Goal: Find specific page/section: Find specific page/section

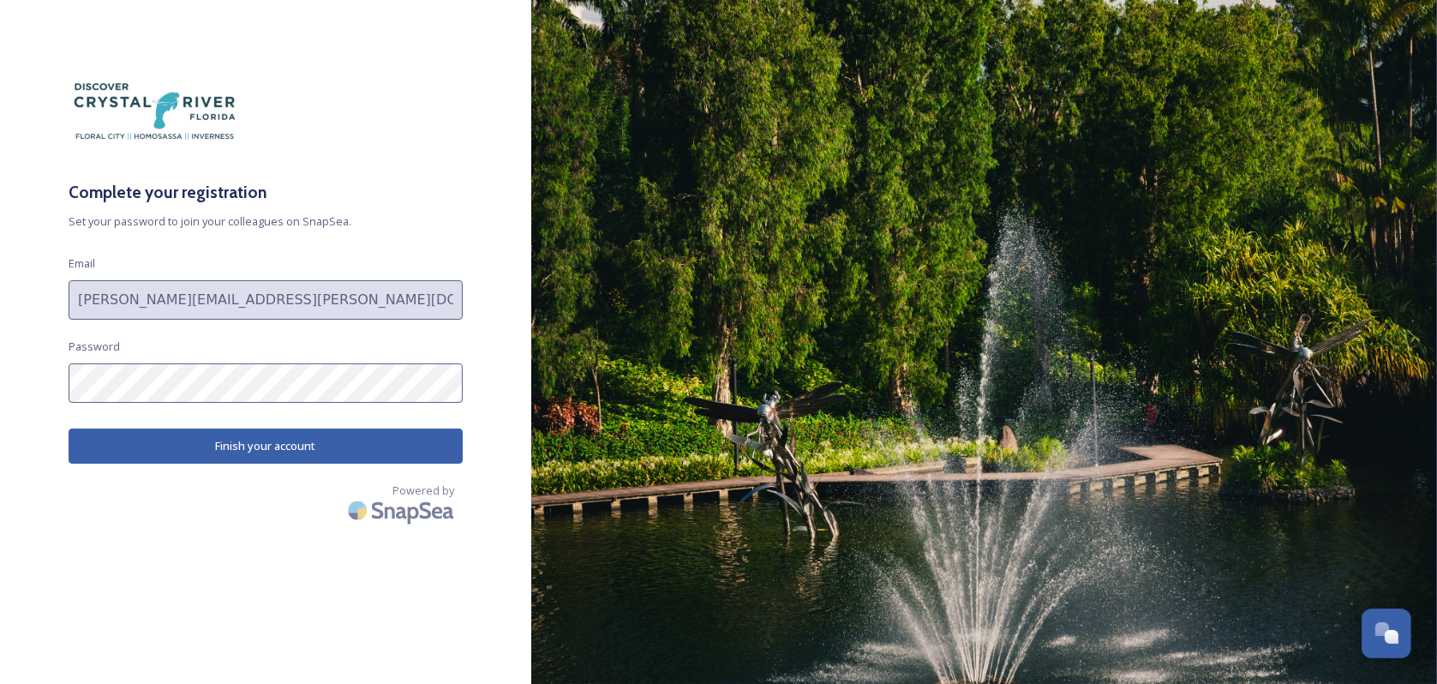
click at [309, 440] on button "Finish your account" at bounding box center [266, 446] width 394 height 35
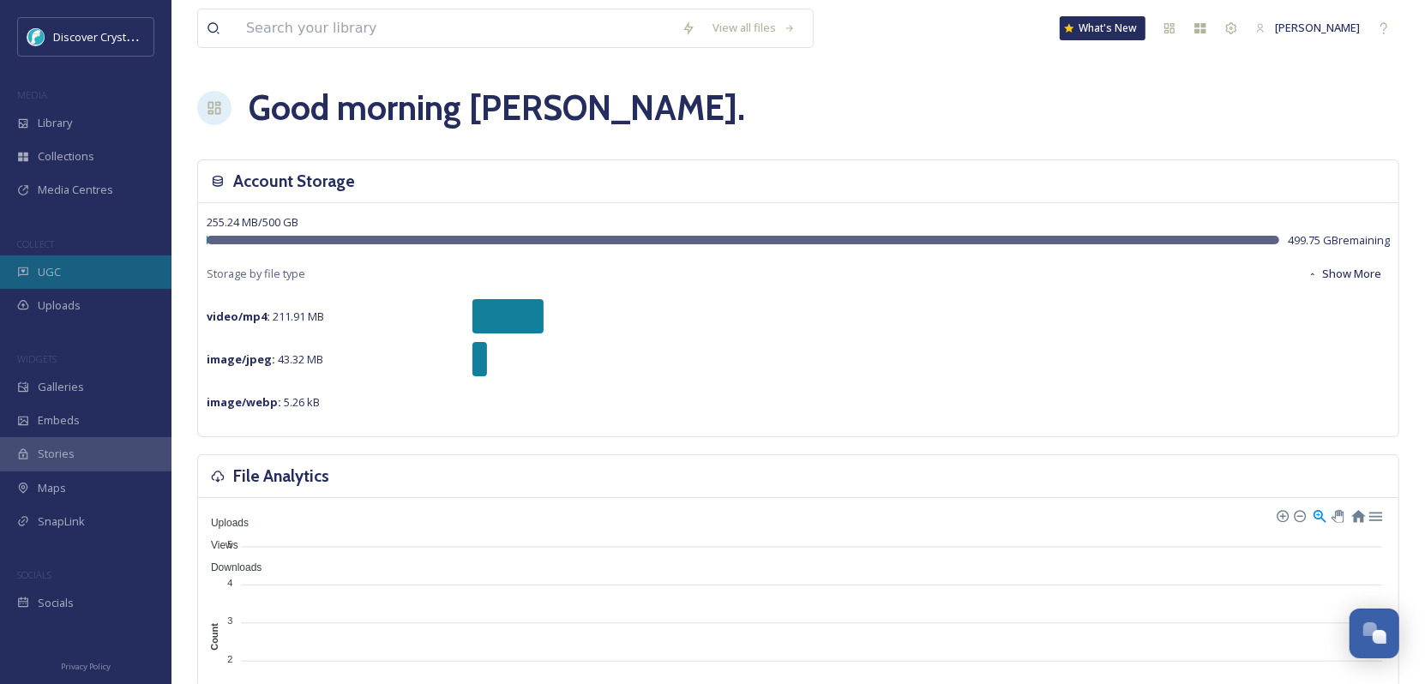
click at [64, 270] on div "UGC" at bounding box center [85, 271] width 171 height 33
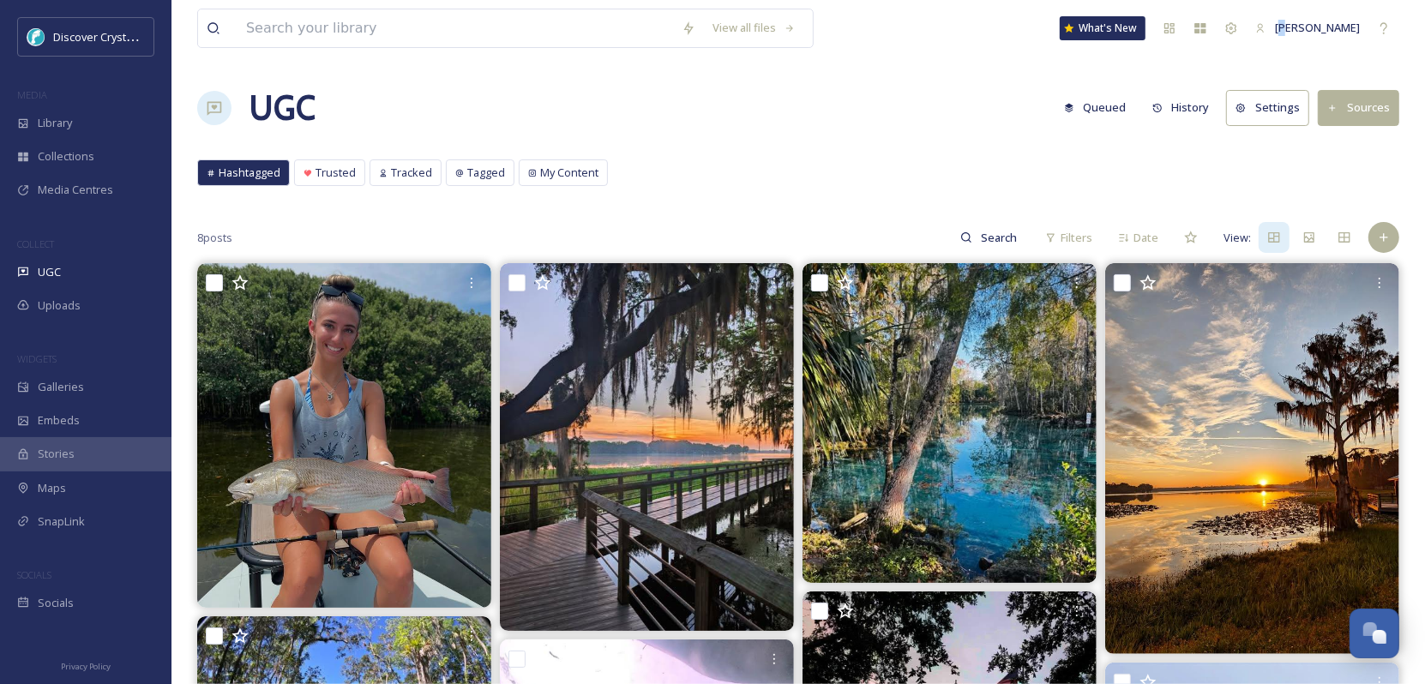
drag, startPoint x: 1416, startPoint y: 2, endPoint x: 1275, endPoint y: 47, distance: 148.5
click at [1275, 47] on div "View all files What's New Stephanie Erhardt" at bounding box center [798, 28] width 1202 height 57
click at [1331, 156] on div "View all files What's New Stephanie Erhardt UGC Queued History Settings Sources…" at bounding box center [797, 590] width 1253 height 1181
drag, startPoint x: 224, startPoint y: 13, endPoint x: 727, endPoint y: 164, distance: 525.3
click at [728, 164] on div "Hashtagged Trusted Tracked Tagged My Content Hashtagged Trusted Tracked Tagged …" at bounding box center [798, 176] width 1202 height 35
